Goal: Task Accomplishment & Management: Manage account settings

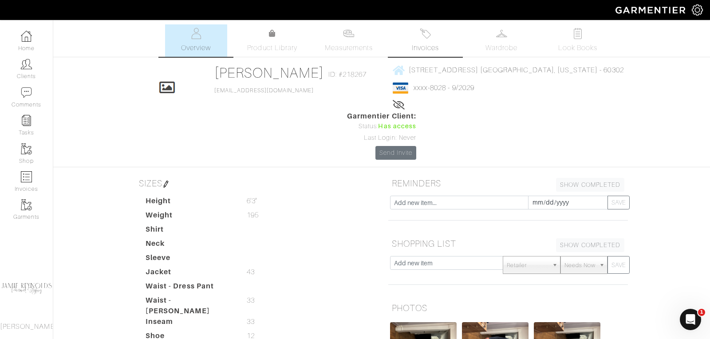
click at [425, 36] on img at bounding box center [425, 33] width 11 height 11
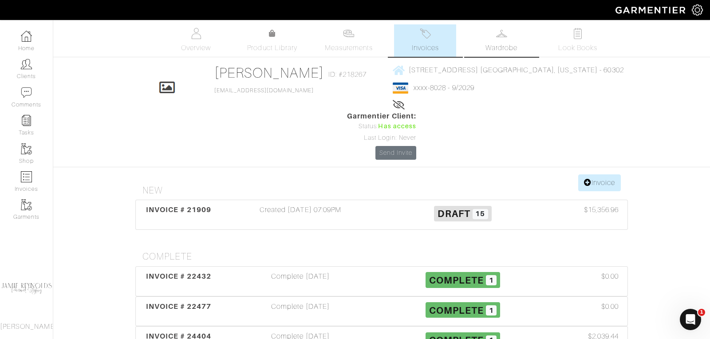
click at [503, 44] on span "Wardrobe" at bounding box center [502, 48] width 32 height 11
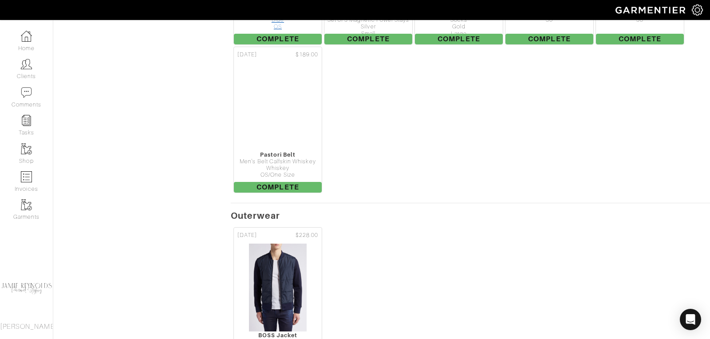
scroll to position [1354, 0]
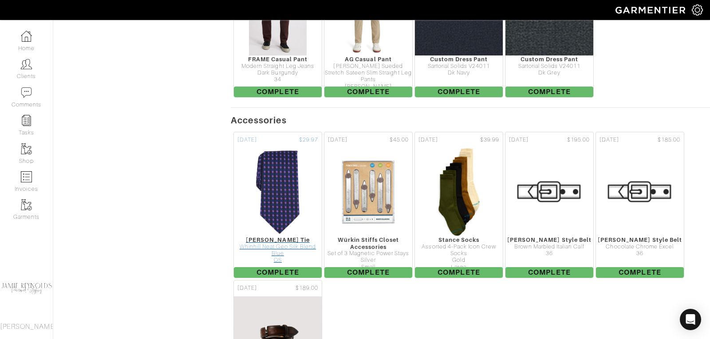
click at [279, 148] on img at bounding box center [278, 192] width 58 height 89
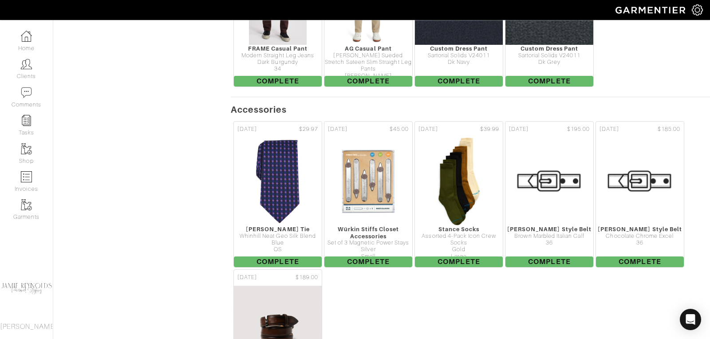
scroll to position [1368, 0]
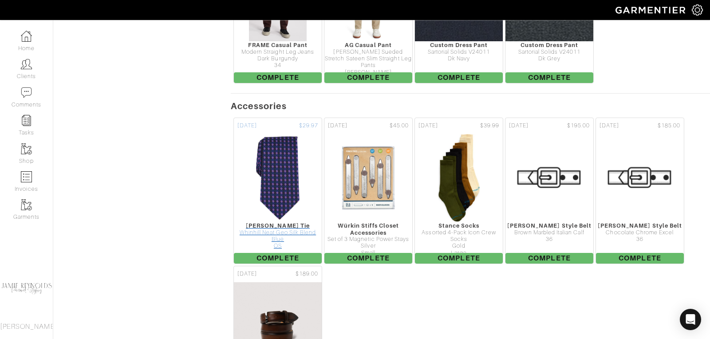
click at [287, 222] on div "[PERSON_NAME] Tie" at bounding box center [278, 225] width 88 height 7
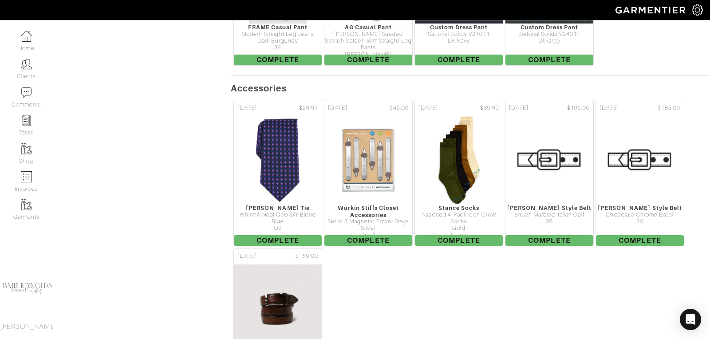
scroll to position [1387, 0]
